Goal: Use online tool/utility: Utilize a website feature to perform a specific function

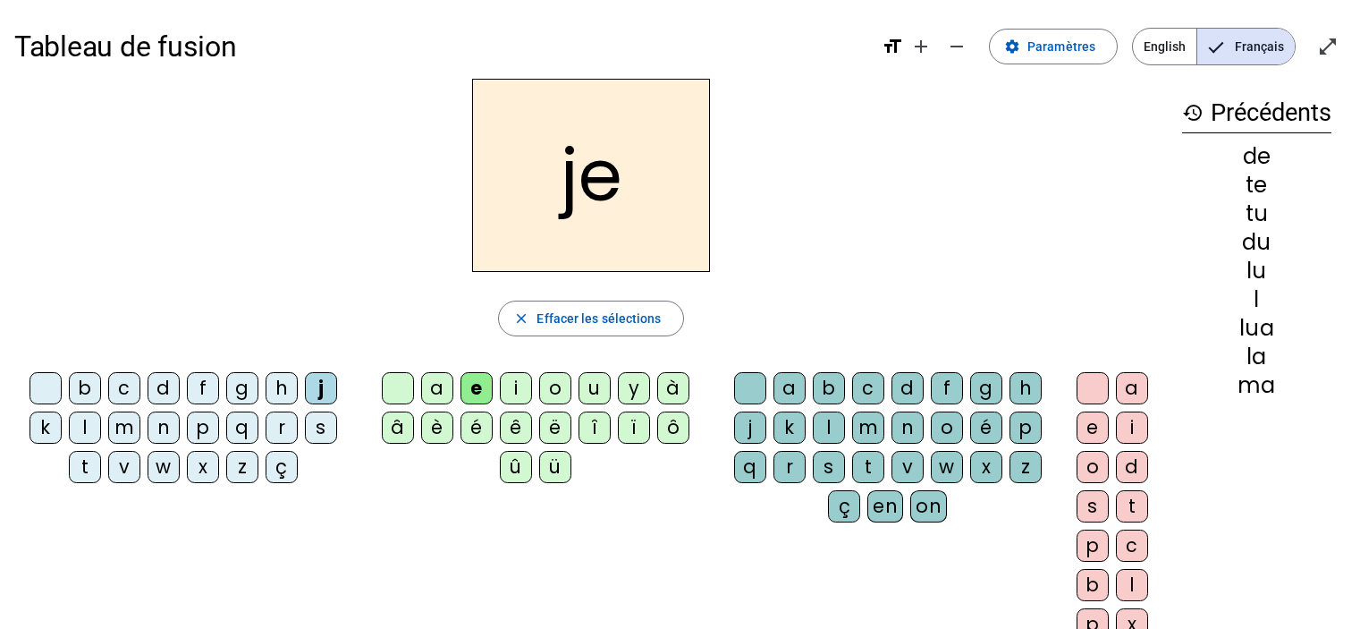
scroll to position [107, 0]
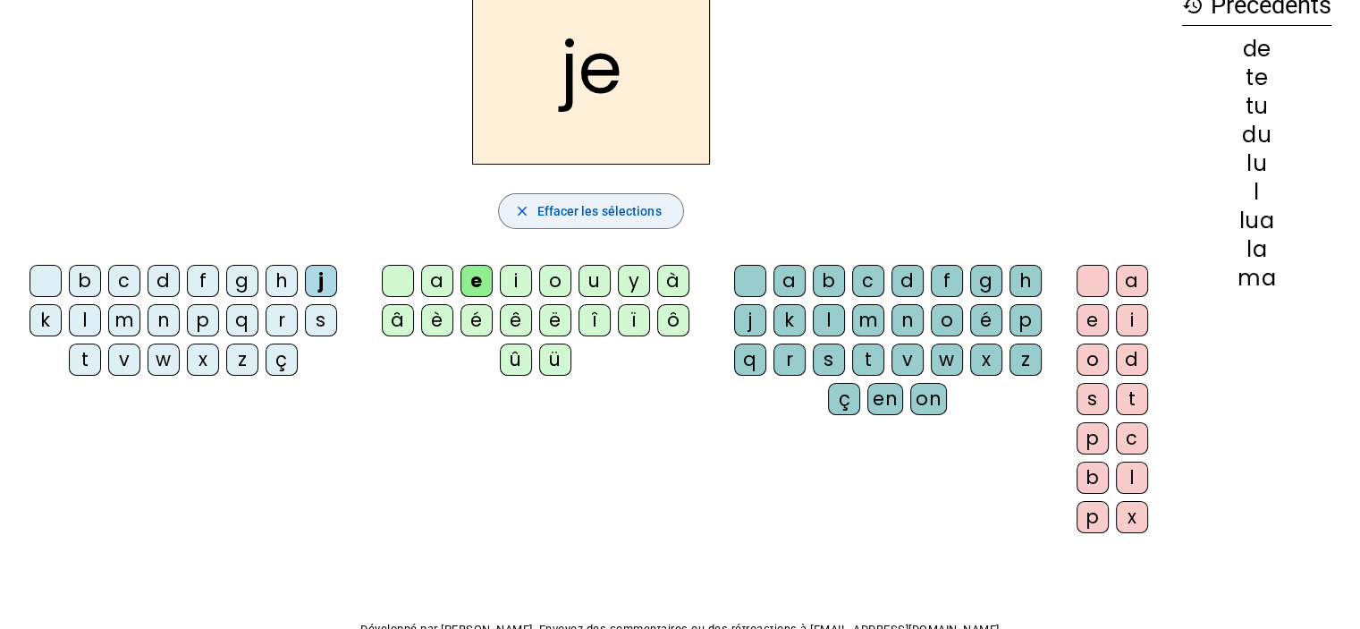
click at [520, 210] on mat-icon "close" at bounding box center [521, 211] width 16 height 16
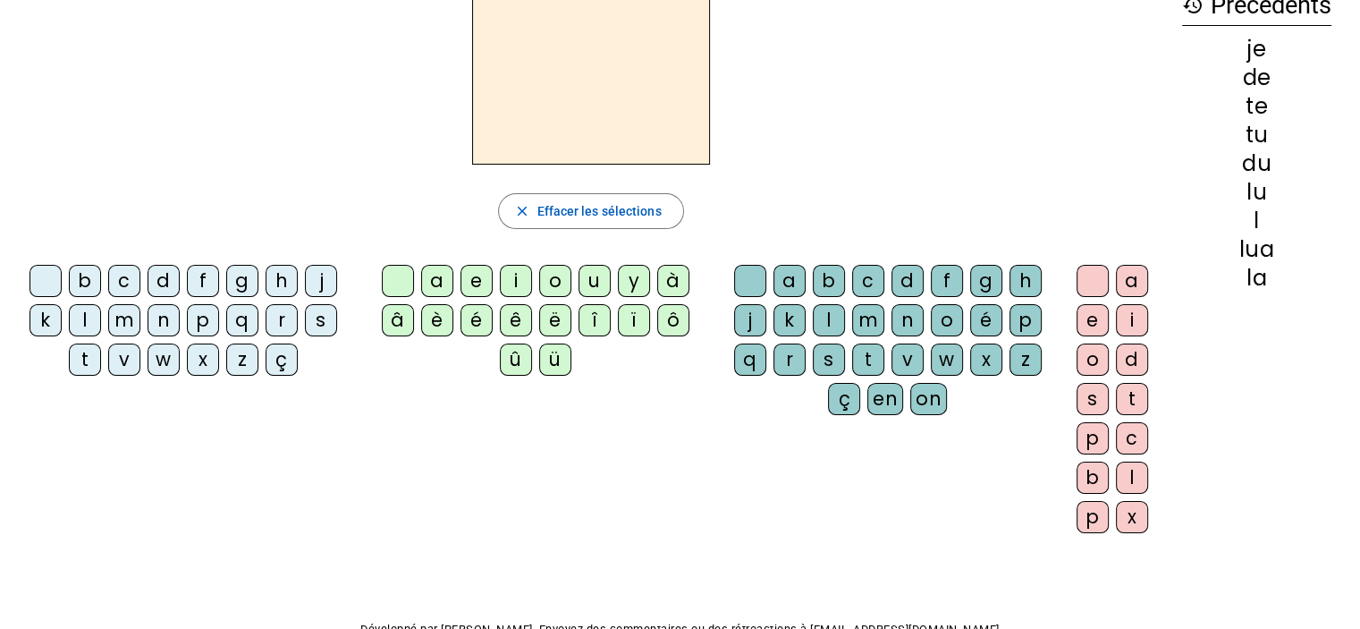
click at [125, 317] on div "m" at bounding box center [124, 320] width 32 height 32
click at [431, 278] on div "a" at bounding box center [437, 281] width 32 height 32
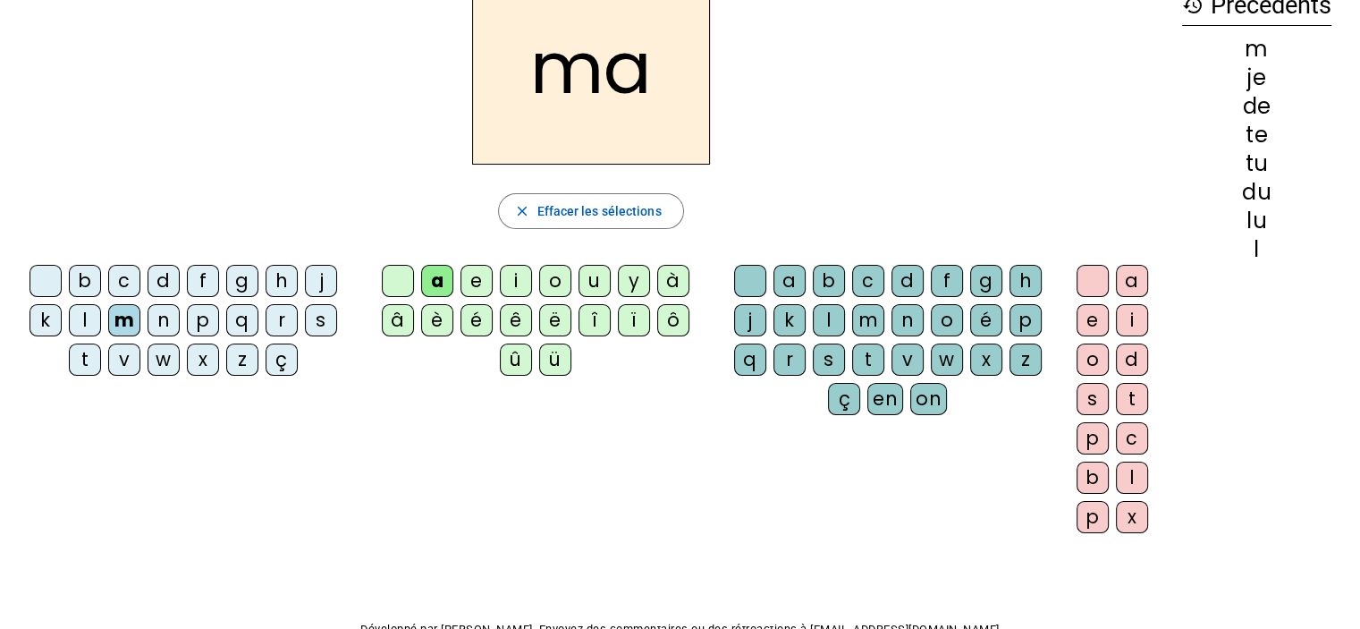
click at [90, 357] on div "t" at bounding box center [85, 359] width 32 height 32
click at [89, 321] on div "l" at bounding box center [85, 320] width 32 height 32
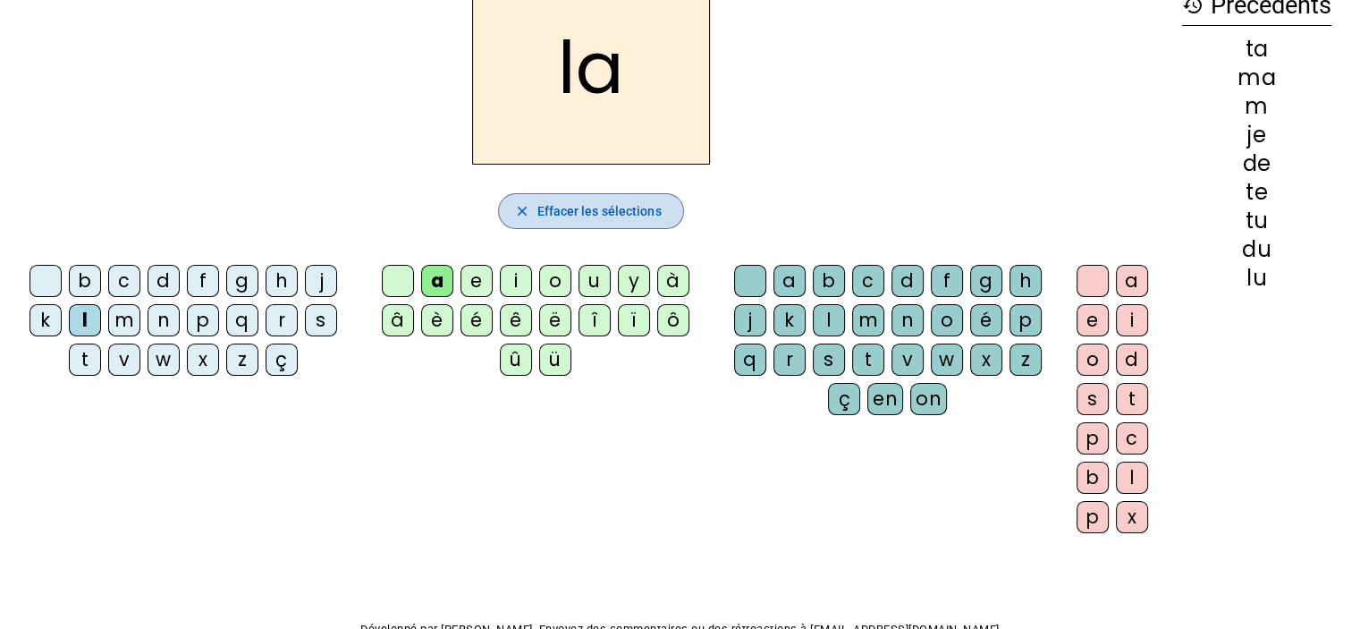
click at [614, 200] on span "Effacer les sélections" at bounding box center [599, 210] width 124 height 21
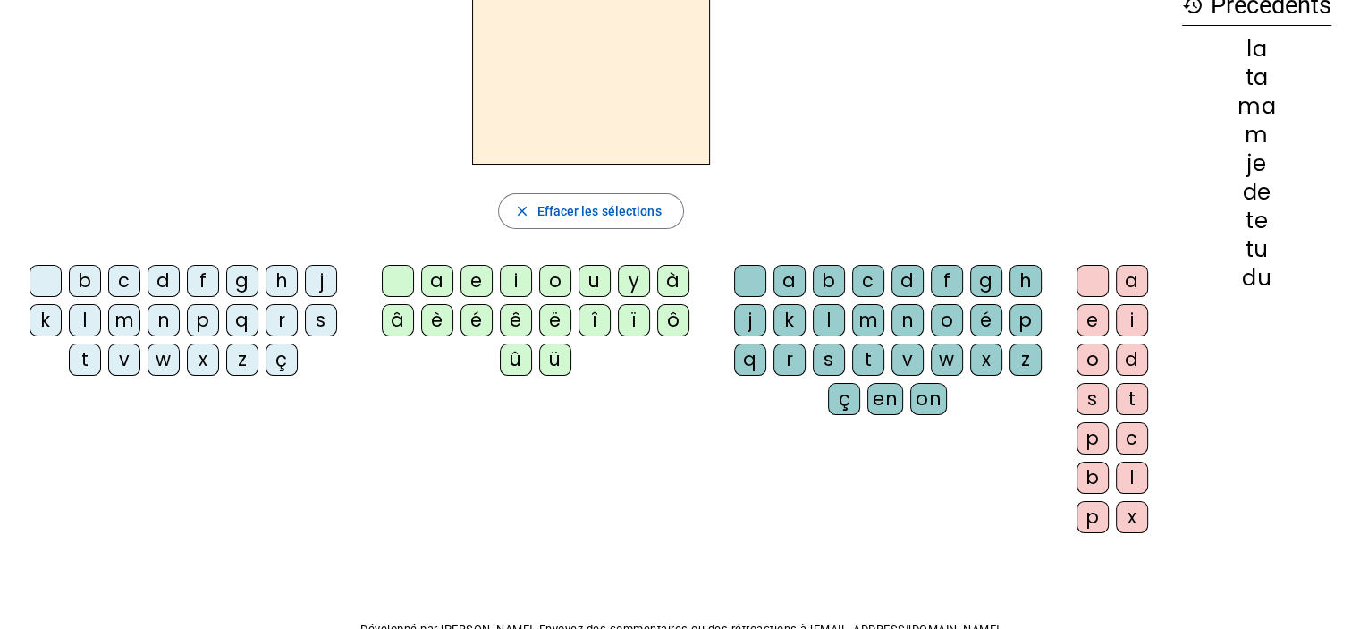
click at [80, 318] on div "l" at bounding box center [85, 320] width 32 height 32
click at [479, 278] on div "e" at bounding box center [477, 281] width 32 height 32
click at [597, 284] on div "u" at bounding box center [595, 281] width 32 height 32
click at [79, 350] on div "t" at bounding box center [85, 359] width 32 height 32
click at [157, 278] on div "d" at bounding box center [164, 281] width 32 height 32
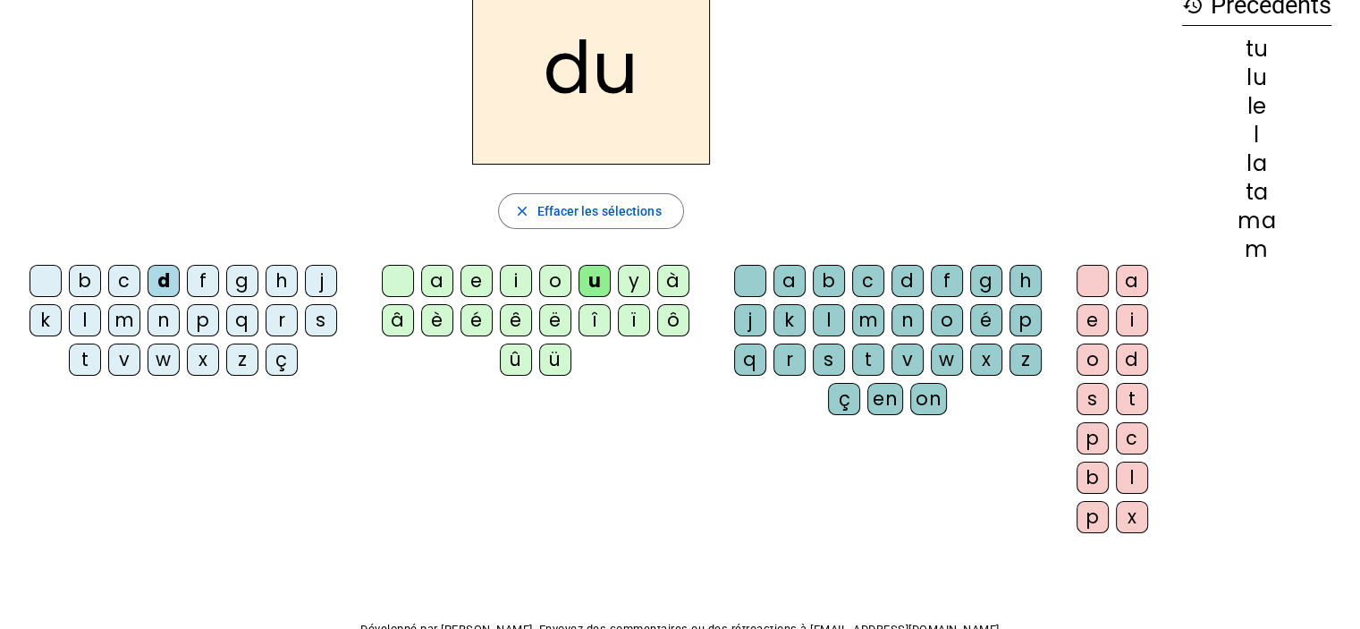
click at [479, 283] on div "e" at bounding box center [477, 281] width 32 height 32
click at [114, 310] on div "m" at bounding box center [124, 320] width 32 height 32
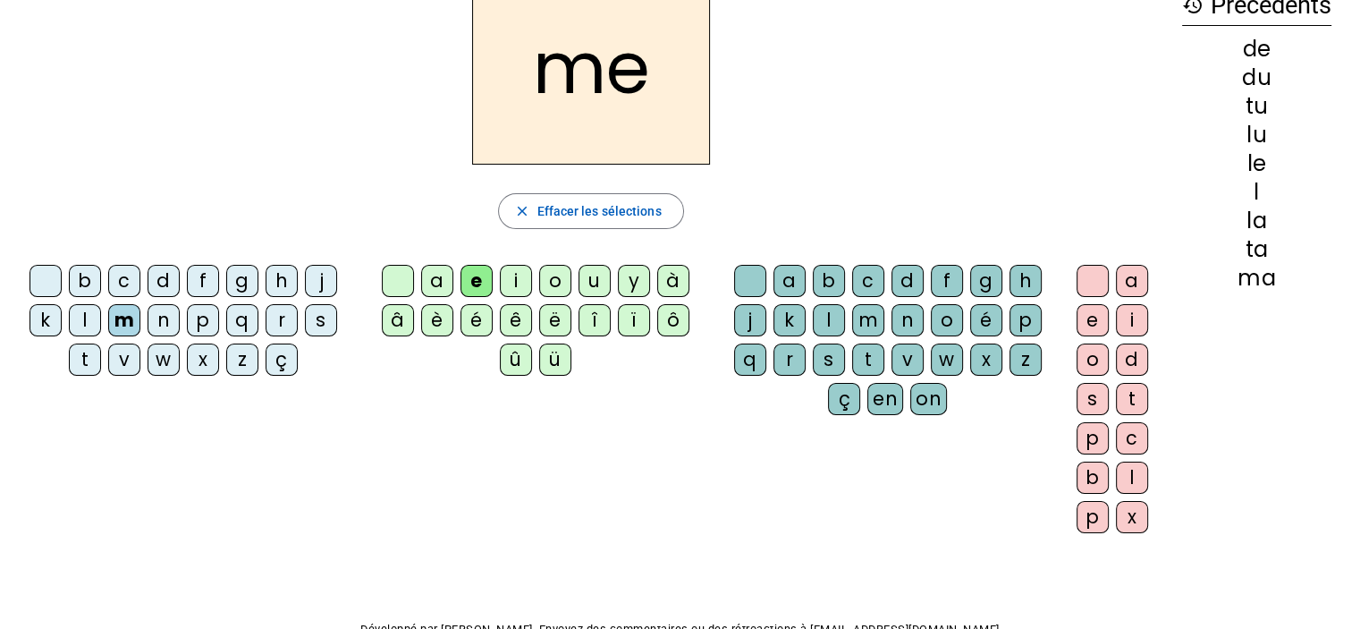
click at [317, 277] on div "j" at bounding box center [321, 281] width 32 height 32
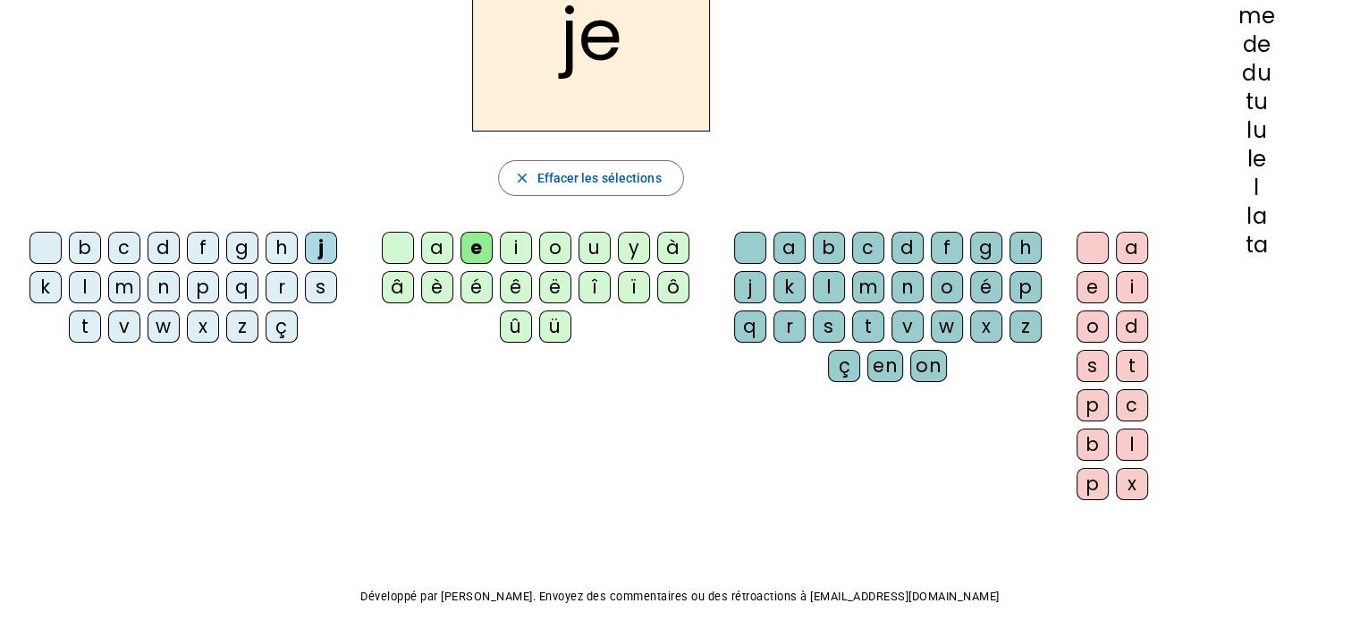
scroll to position [143, 0]
